Goal: Find specific fact: Find specific fact

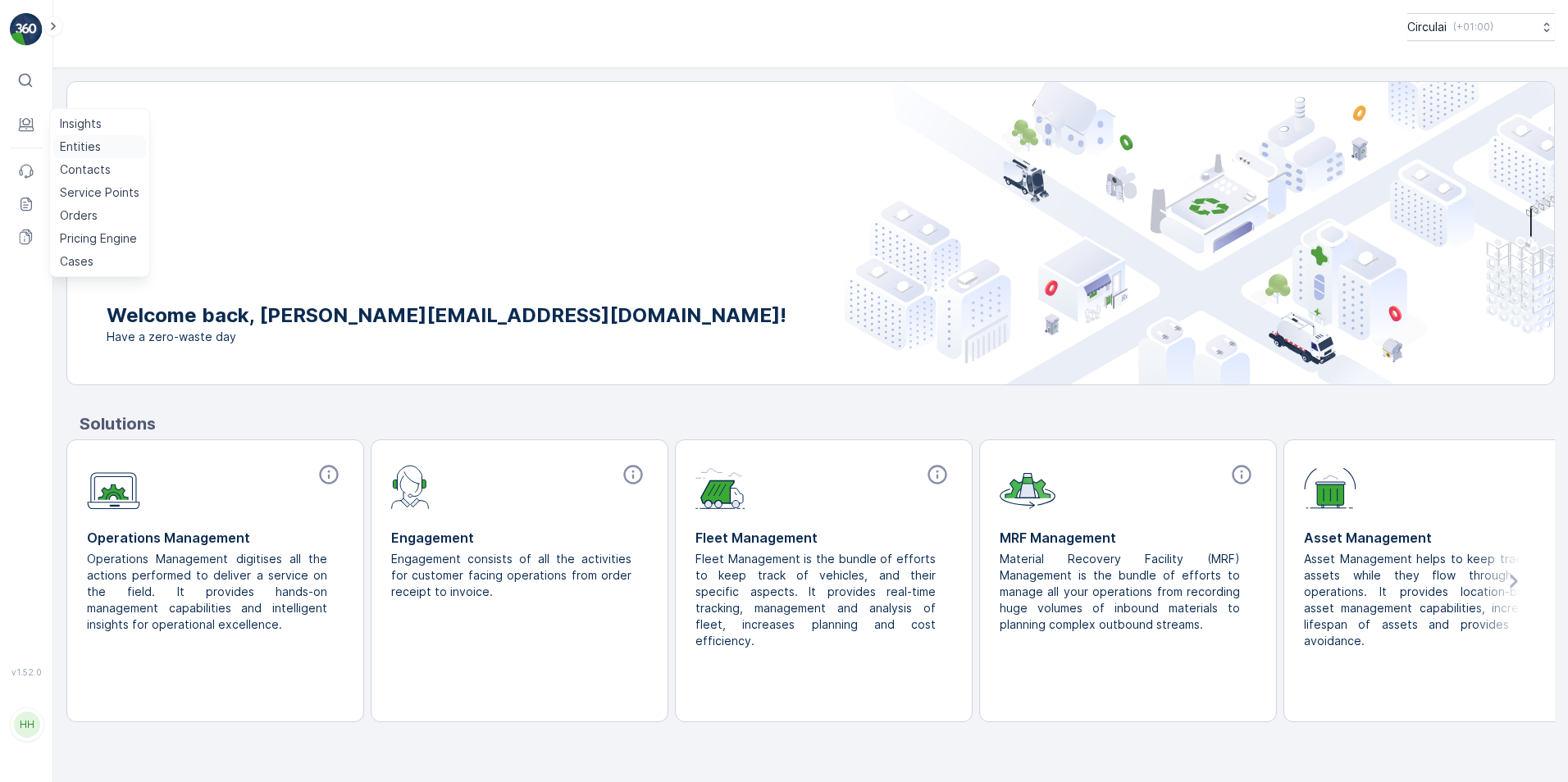
click at [74, 144] on p "Entities" at bounding box center [80, 146] width 41 height 17
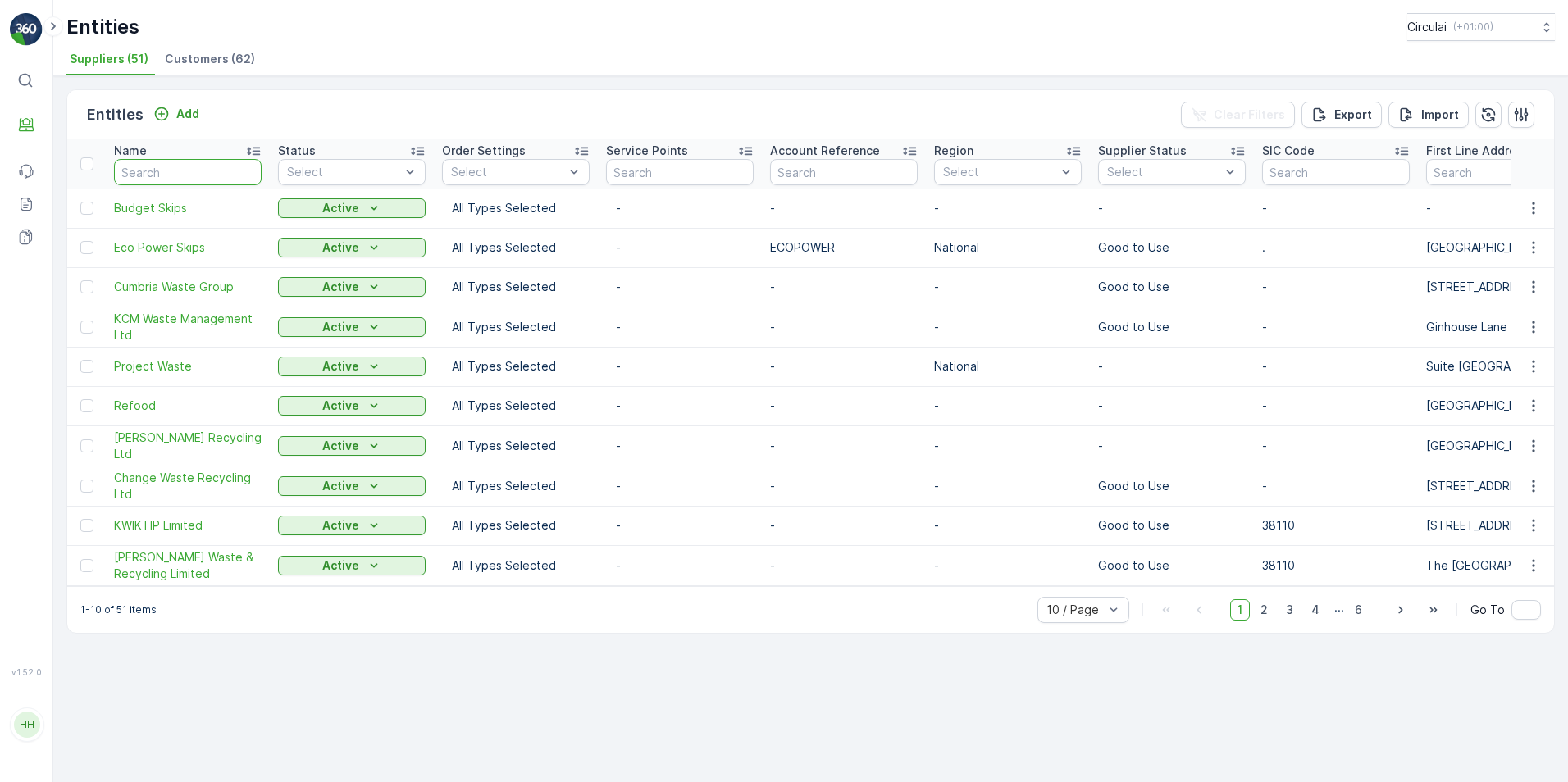
click at [143, 173] on input "text" at bounding box center [187, 173] width 148 height 26
type input "gb"
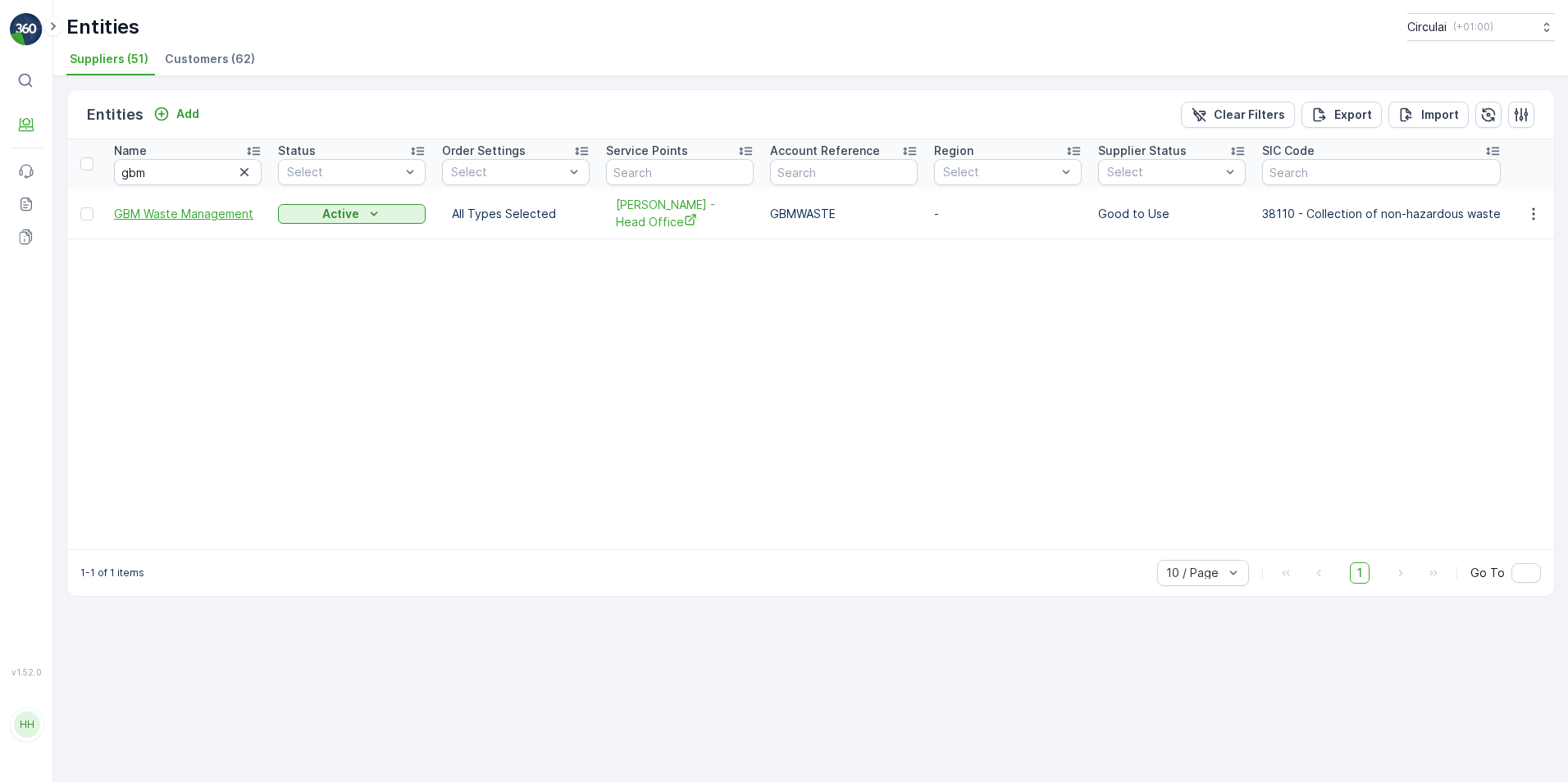
click at [173, 215] on span "GBM Waste Management" at bounding box center [187, 214] width 148 height 17
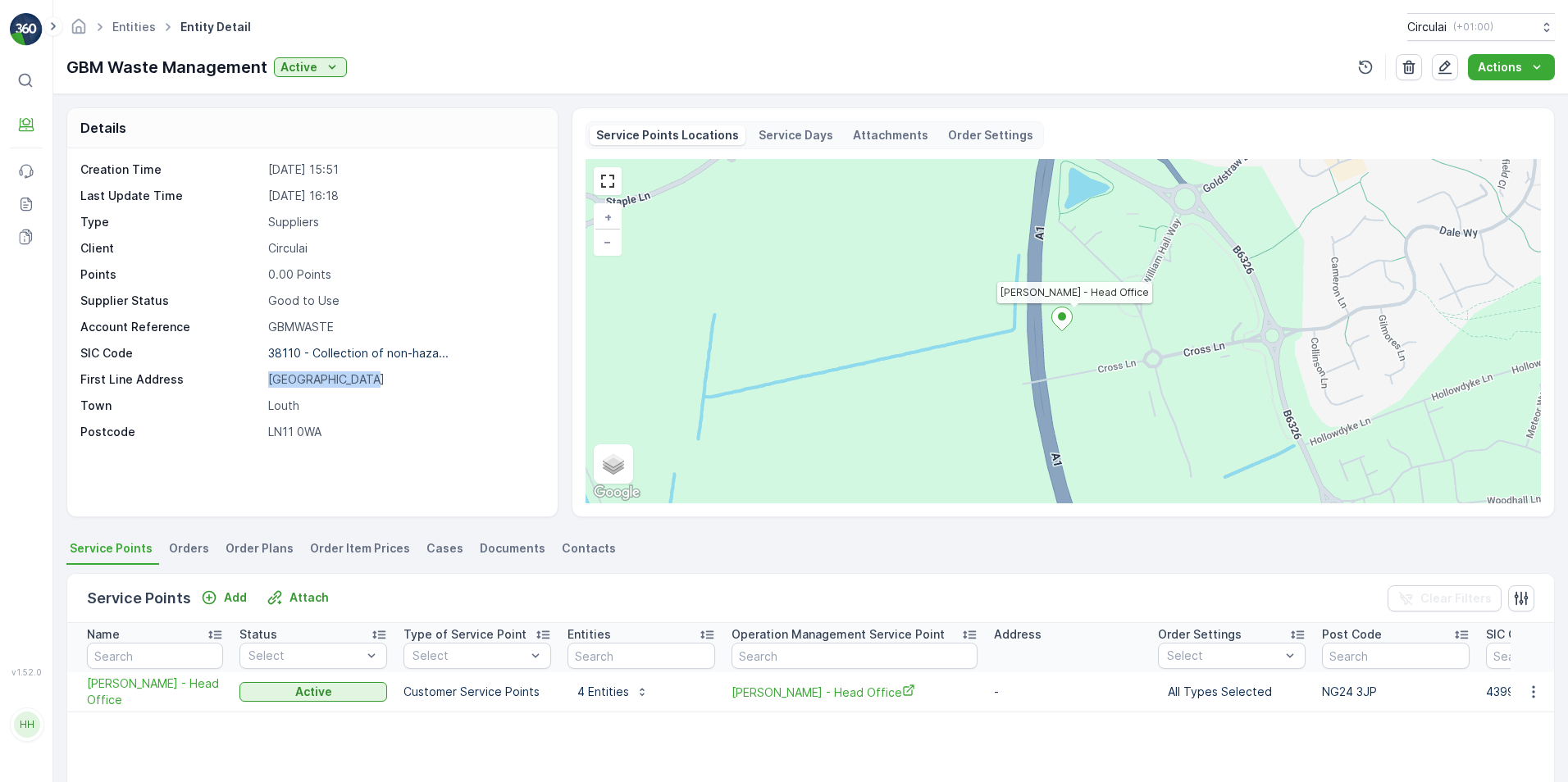
drag, startPoint x: 370, startPoint y: 381, endPoint x: 265, endPoint y: 383, distance: 105.0
click at [265, 383] on div "First Line Address [GEOGRAPHIC_DATA]" at bounding box center [310, 379] width 460 height 17
copy p "[GEOGRAPHIC_DATA]"
click at [358, 422] on div "Creation Time [DATE] 15:51 Last Update Time [DATE] 16:18 Type Suppliers Client …" at bounding box center [310, 300] width 460 height 278
